Goal: Task Accomplishment & Management: Complete application form

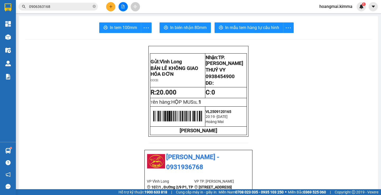
click at [108, 6] on button at bounding box center [110, 6] width 9 height 9
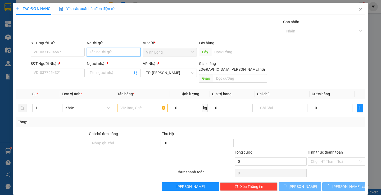
click at [115, 54] on input "Người gửi" at bounding box center [114, 52] width 54 height 8
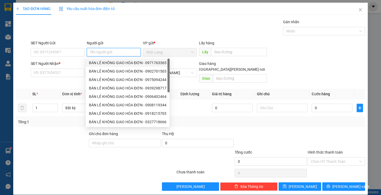
click at [111, 59] on div "BÁN LẺ KHÔNG GIAO HÓA ĐƠN - 0971763365" at bounding box center [128, 63] width 84 height 8
type input "0971763365"
type input "BÁN LẺ KHÔNG GIAO HÓA ĐƠN"
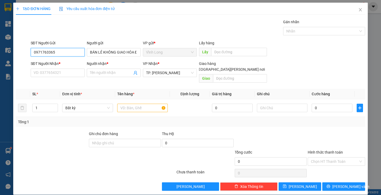
click at [66, 52] on input "0971763365" at bounding box center [58, 52] width 54 height 8
click at [55, 73] on input "SĐT Người Nhận *" at bounding box center [58, 73] width 54 height 8
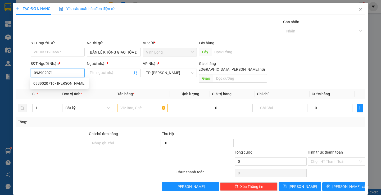
type input "0939020716"
click at [73, 84] on div "0939020716 - [PERSON_NAME]" at bounding box center [59, 84] width 52 height 6
type input "CHÚ NĂM"
type input "0939020716"
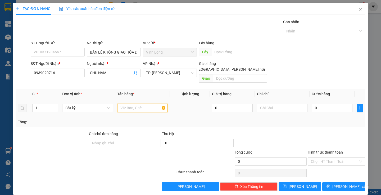
click at [133, 104] on input "text" at bounding box center [142, 108] width 51 height 8
type input "HỘP"
click at [262, 104] on input "text" at bounding box center [282, 108] width 51 height 8
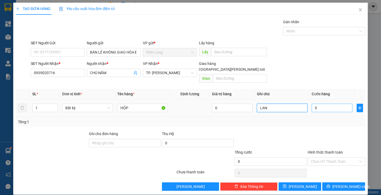
type input "LAN"
click at [336, 104] on input "0" at bounding box center [332, 108] width 41 height 8
type input "2"
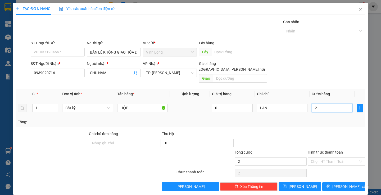
type input "20"
type input "20.000"
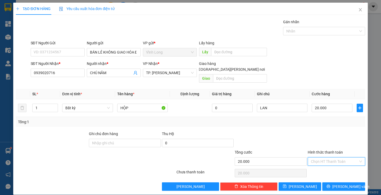
click at [319, 159] on input "Hình thức thanh toán" at bounding box center [334, 162] width 47 height 8
click at [316, 165] on div "Tại văn phòng" at bounding box center [333, 167] width 50 height 6
type input "0"
click at [341, 184] on span "[PERSON_NAME] và In" at bounding box center [350, 187] width 37 height 6
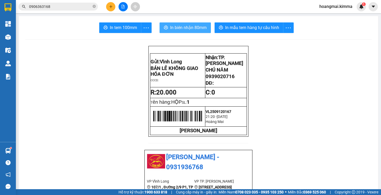
click at [186, 31] on span "In biên nhận 80mm" at bounding box center [188, 27] width 37 height 7
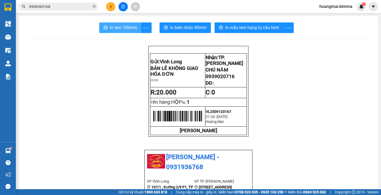
click at [121, 30] on span "In tem 100mm" at bounding box center [123, 27] width 27 height 7
